Goal: Task Accomplishment & Management: Manage account settings

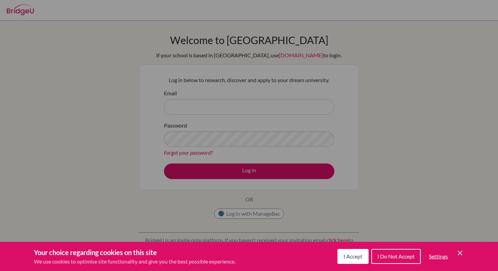
click at [358, 256] on span "I Accept" at bounding box center [353, 256] width 19 height 6
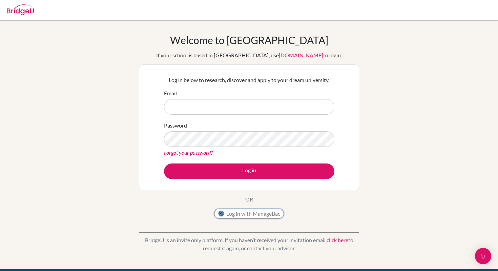
click at [270, 214] on button "Log in with ManageBac" at bounding box center [249, 213] width 70 height 10
click at [270, 216] on button "Log in with ManageBac" at bounding box center [249, 213] width 70 height 10
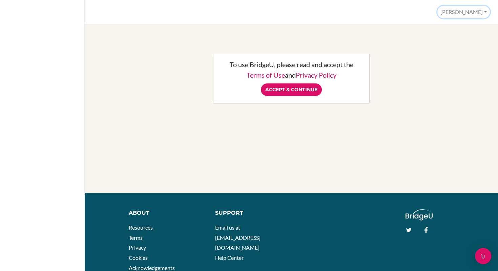
click at [472, 9] on button "[PERSON_NAME]" at bounding box center [463, 12] width 53 height 13
click at [294, 87] on input "Accept & Continue" at bounding box center [291, 89] width 61 height 13
